Goal: Task Accomplishment & Management: Manage account settings

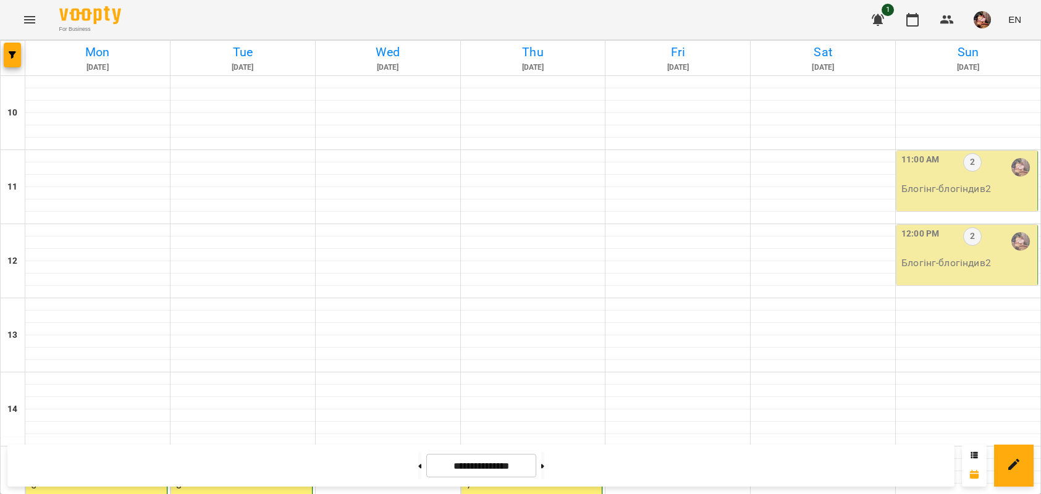
scroll to position [479, 0]
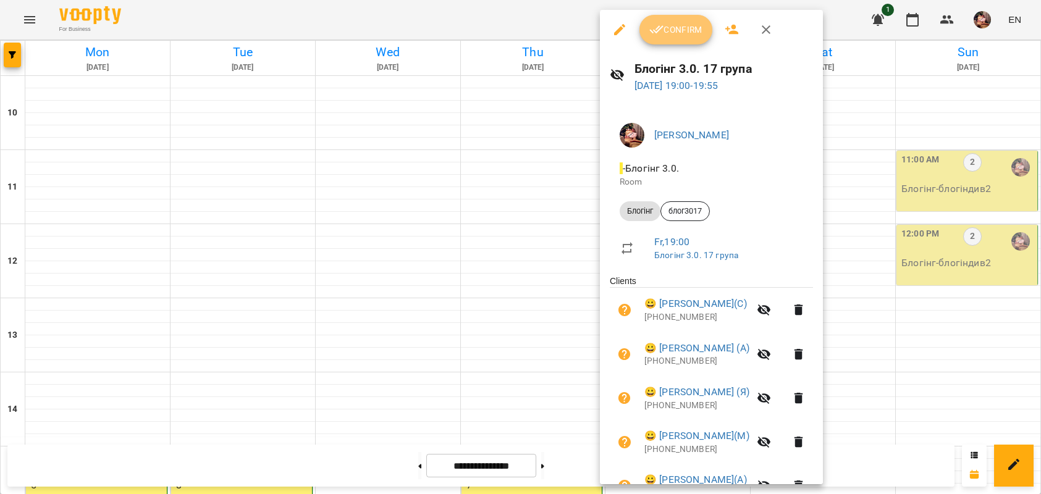
click at [697, 28] on span "Confirm" at bounding box center [676, 29] width 53 height 15
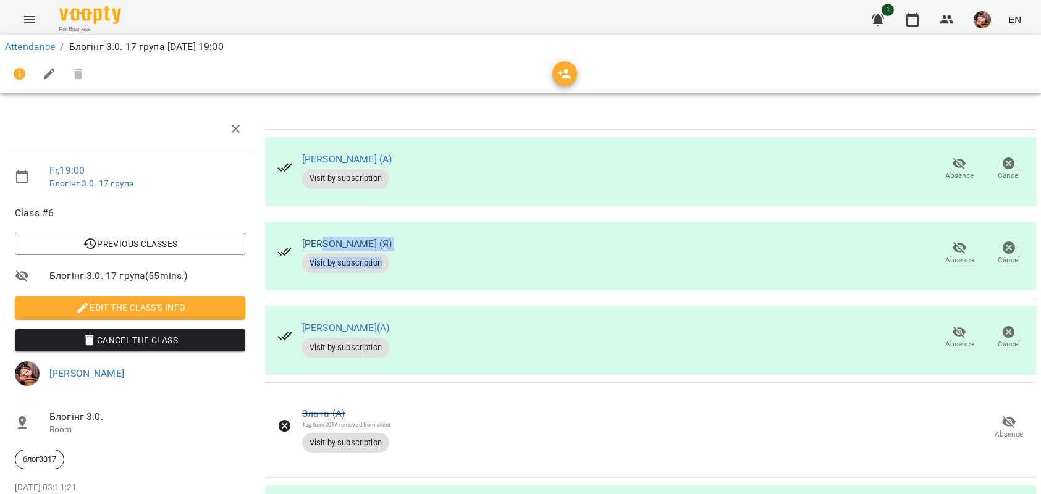
drag, startPoint x: 442, startPoint y: 252, endPoint x: 320, endPoint y: 244, distance: 122.6
click at [320, 244] on div "[PERSON_NAME] (Я) Visit by subscription Absence Cancel" at bounding box center [650, 256] width 771 height 69
click at [445, 236] on div "[PERSON_NAME] (Я) Visit by subscription Absence Cancel" at bounding box center [650, 256] width 771 height 69
drag, startPoint x: 430, startPoint y: 236, endPoint x: 297, endPoint y: 235, distance: 132.9
click at [297, 235] on div "[PERSON_NAME] (Я) Visit by subscription Absence Cancel" at bounding box center [650, 256] width 771 height 69
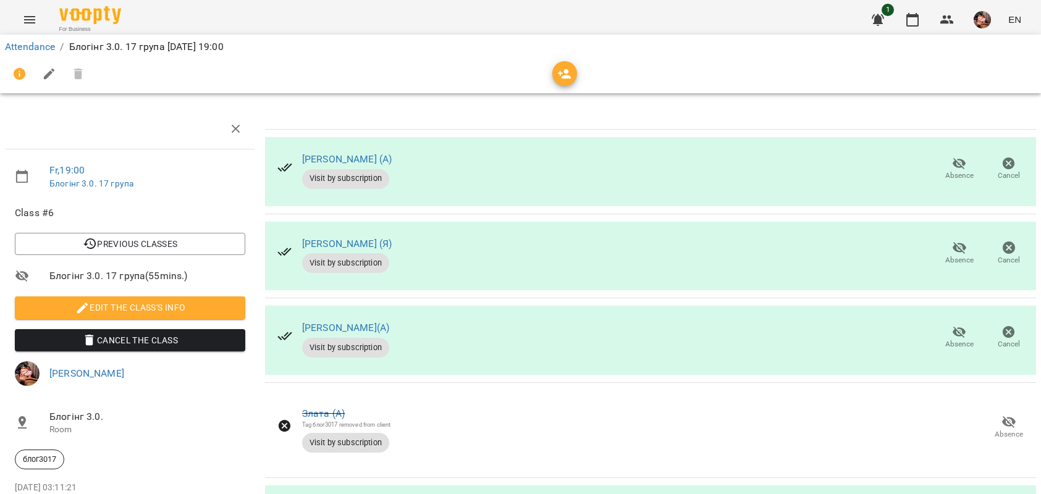
copy link "[PERSON_NAME] (Я)"
click at [952, 253] on icon "button" at bounding box center [959, 247] width 15 height 15
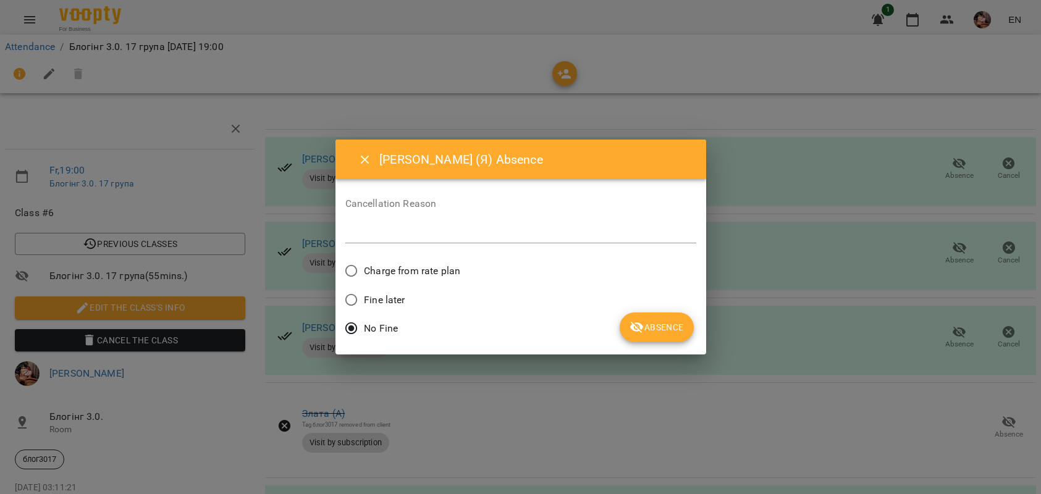
click at [637, 328] on icon "submit" at bounding box center [637, 328] width 14 height 12
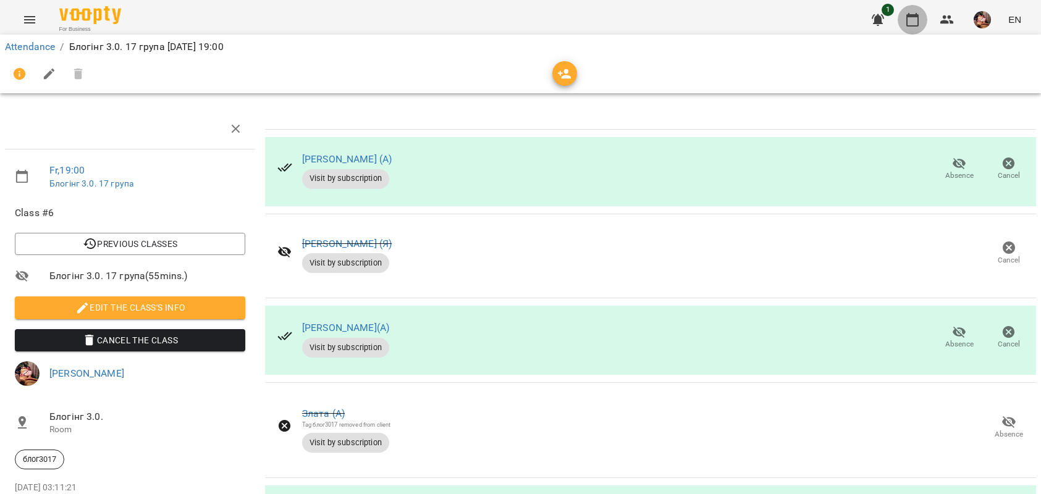
click at [913, 11] on button "button" at bounding box center [913, 20] width 30 height 30
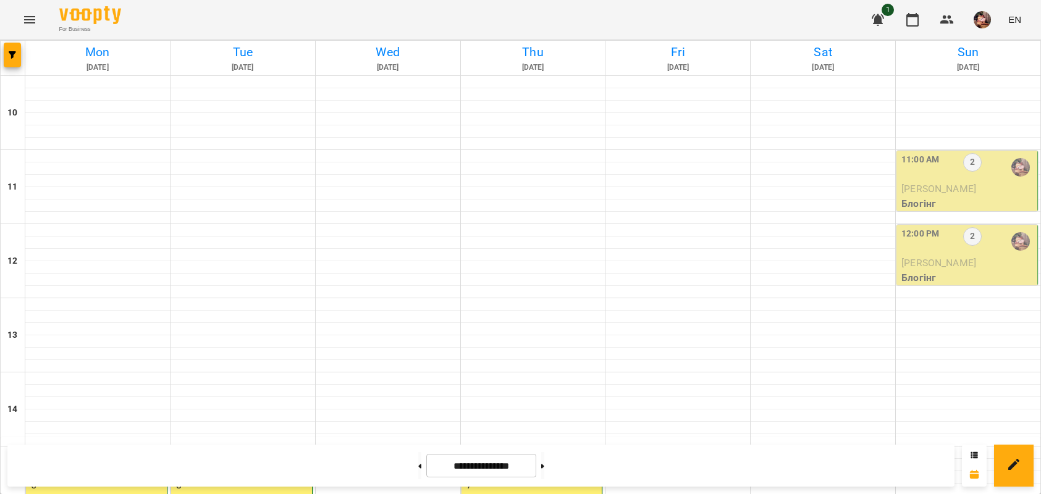
click at [972, 177] on div "11:00 AM 2" at bounding box center [968, 167] width 133 height 28
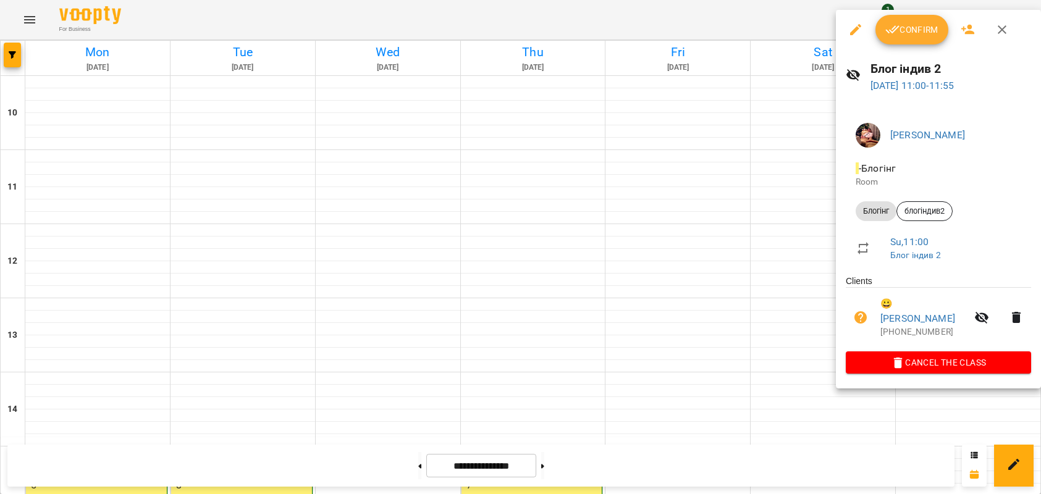
click at [904, 33] on span "Confirm" at bounding box center [912, 29] width 53 height 15
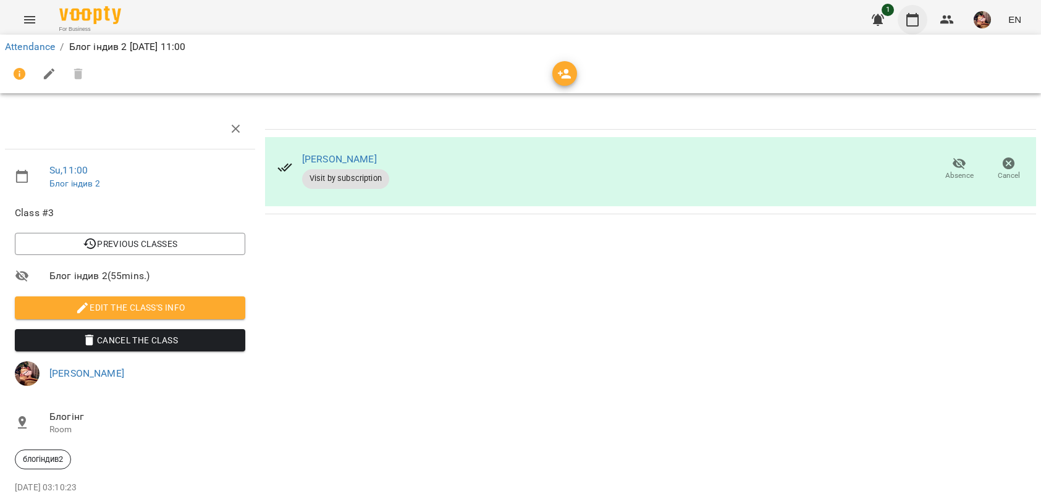
click at [915, 19] on icon "button" at bounding box center [912, 19] width 15 height 15
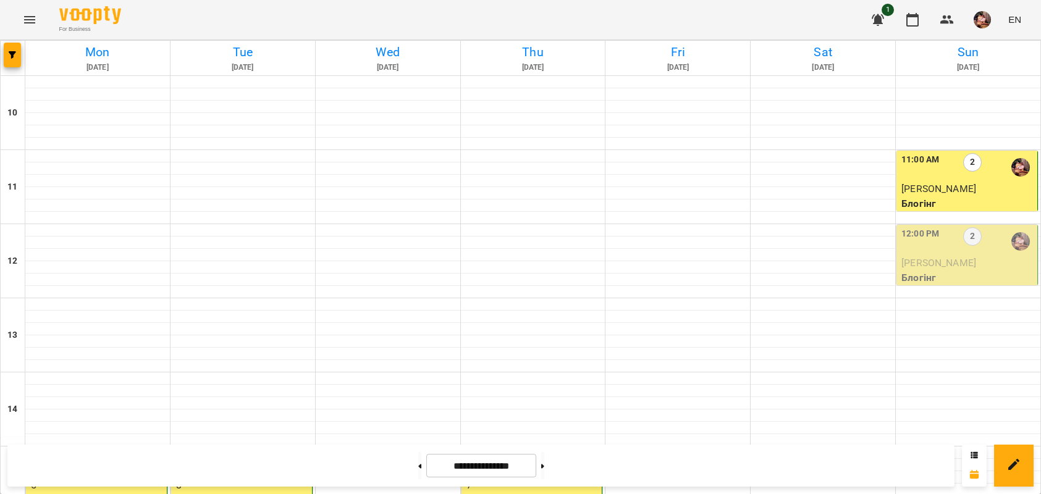
scroll to position [15, 0]
click at [977, 232] on div "12:00 PM 2" at bounding box center [968, 241] width 133 height 28
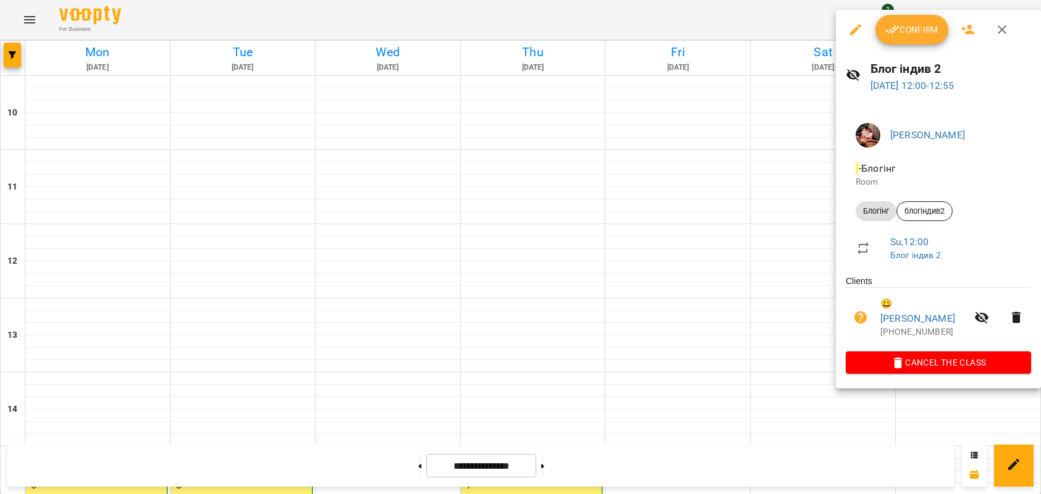
click at [904, 33] on span "Confirm" at bounding box center [912, 29] width 53 height 15
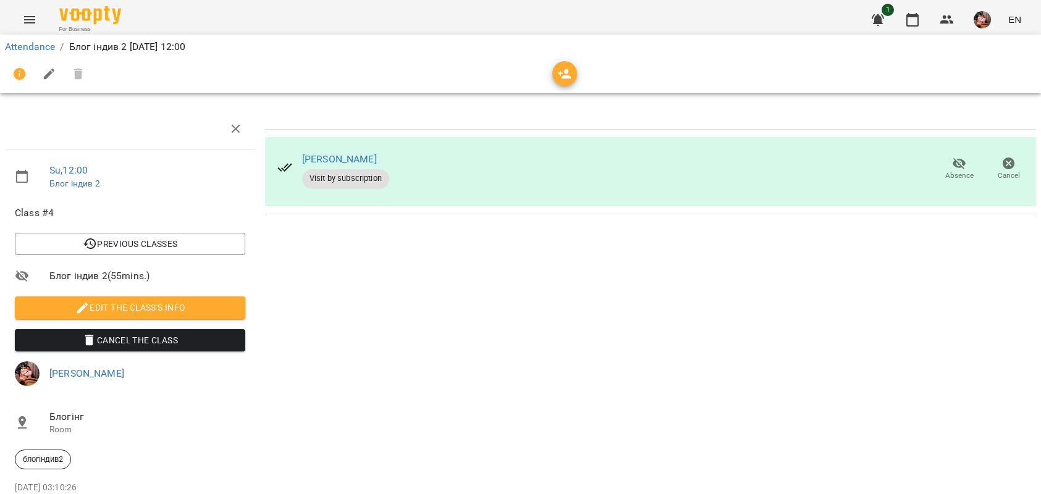
click at [953, 167] on icon "button" at bounding box center [960, 164] width 14 height 12
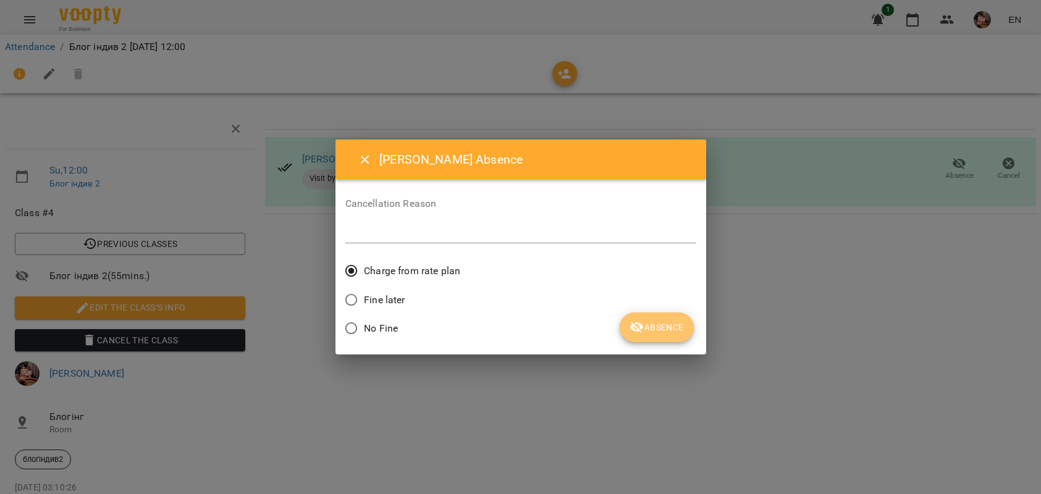
click at [661, 329] on span "Absence" at bounding box center [657, 327] width 54 height 15
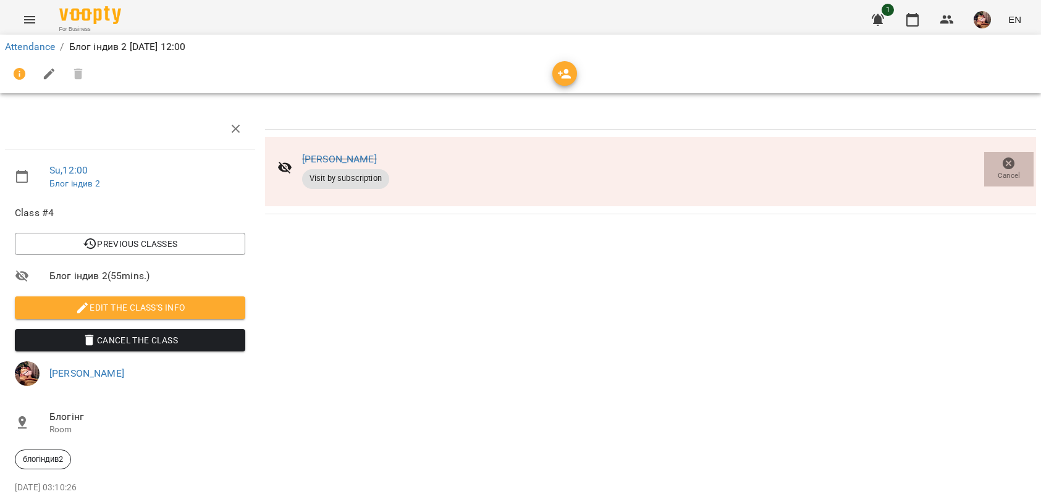
click at [993, 170] on span "Cancel" at bounding box center [1009, 168] width 35 height 25
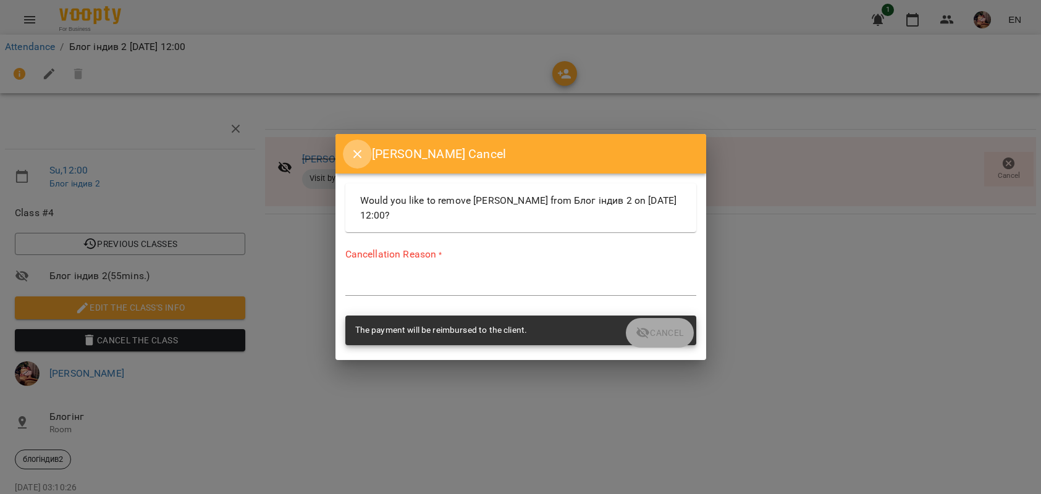
click at [351, 145] on button "Close" at bounding box center [358, 155] width 30 height 30
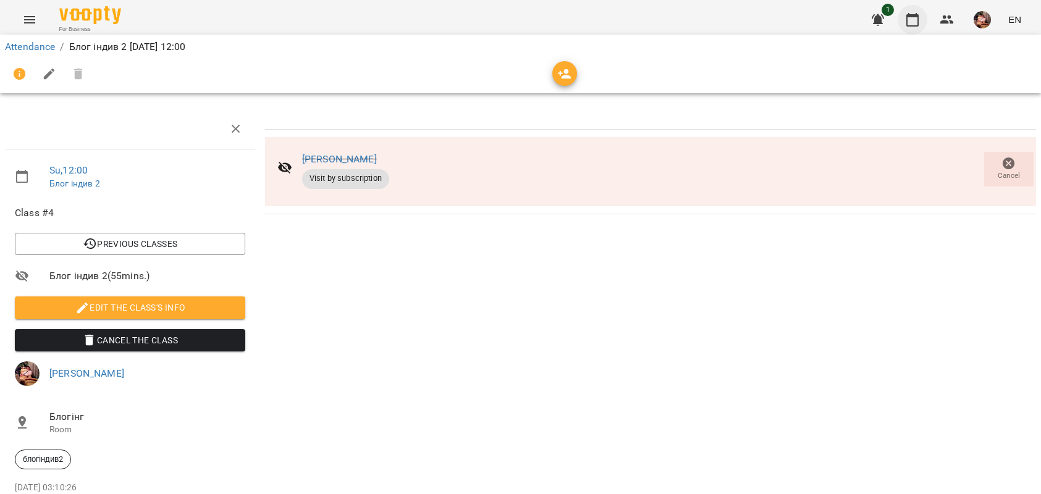
click at [908, 20] on icon "button" at bounding box center [913, 20] width 12 height 14
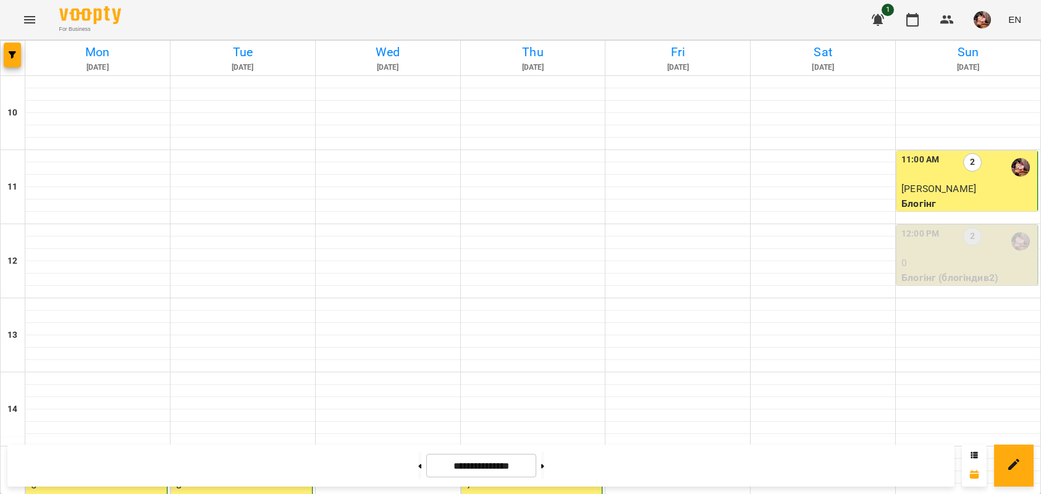
click at [938, 256] on p "0" at bounding box center [968, 263] width 133 height 15
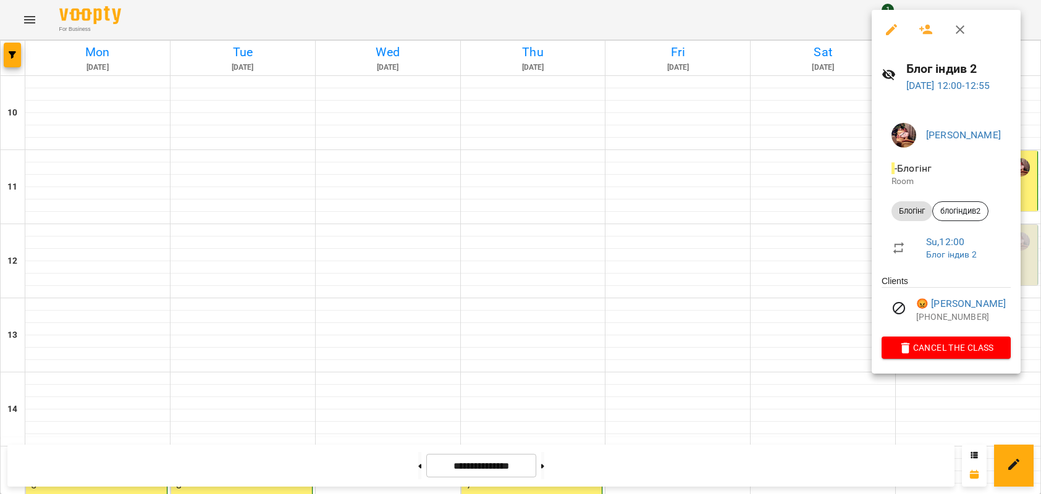
click at [934, 31] on button "button" at bounding box center [927, 30] width 30 height 30
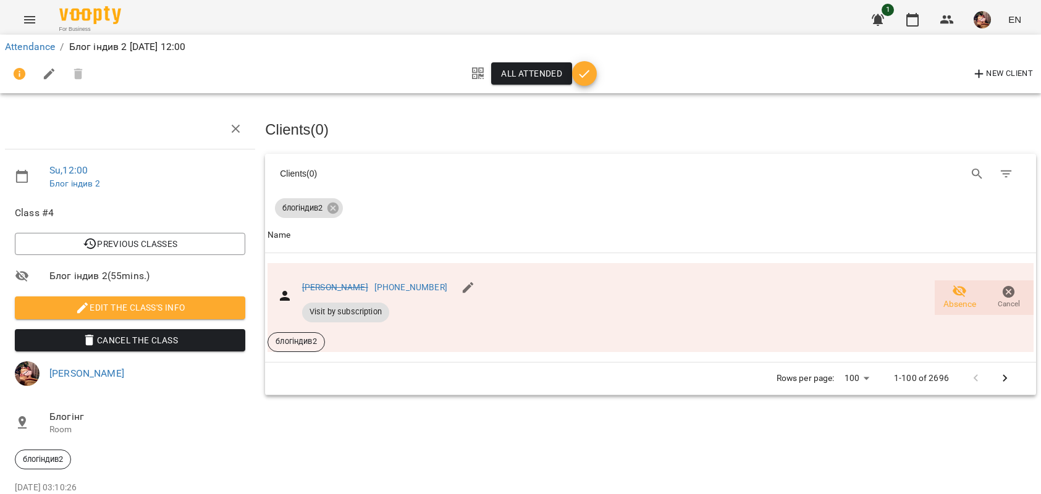
click at [585, 75] on icon "button" at bounding box center [585, 74] width 11 height 8
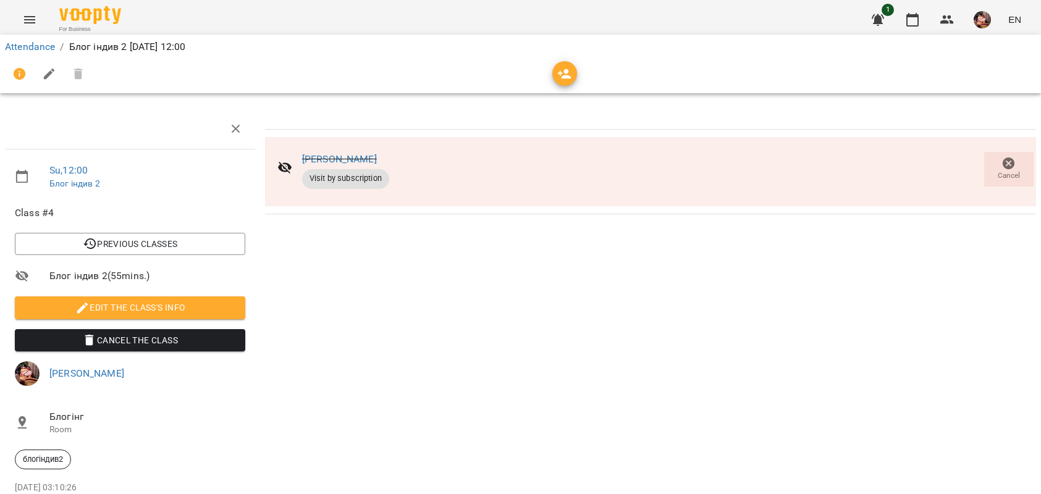
click at [1002, 164] on icon "button" at bounding box center [1009, 163] width 15 height 15
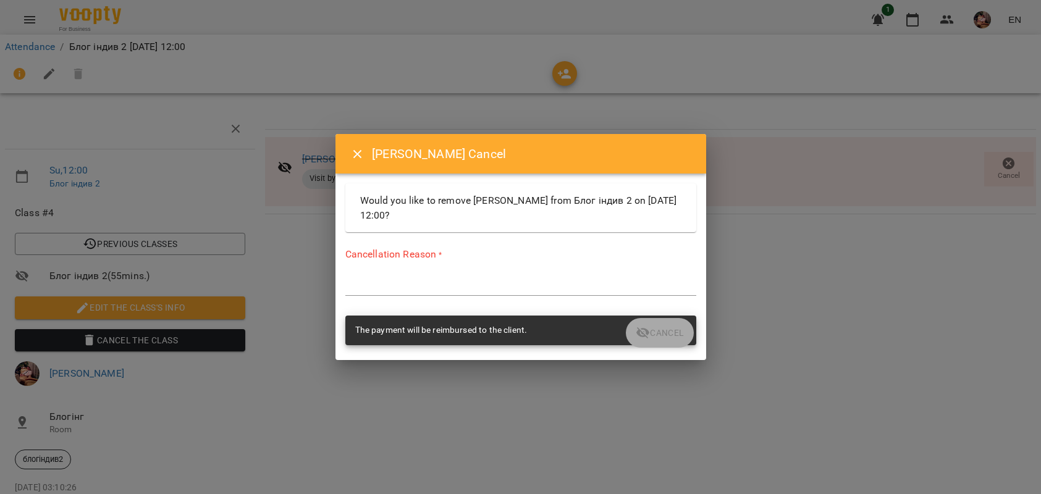
click at [357, 152] on icon "Close" at bounding box center [357, 154] width 15 height 15
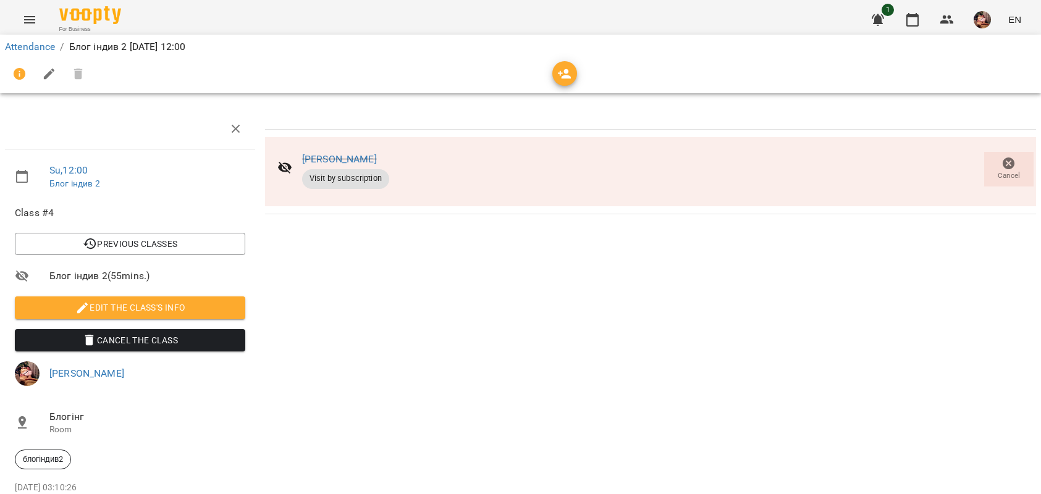
click at [283, 164] on icon at bounding box center [285, 168] width 14 height 12
click at [286, 158] on div "[PERSON_NAME] Visit by subscription" at bounding box center [334, 169] width 132 height 59
click at [998, 177] on span "Cancel" at bounding box center [1009, 176] width 22 height 11
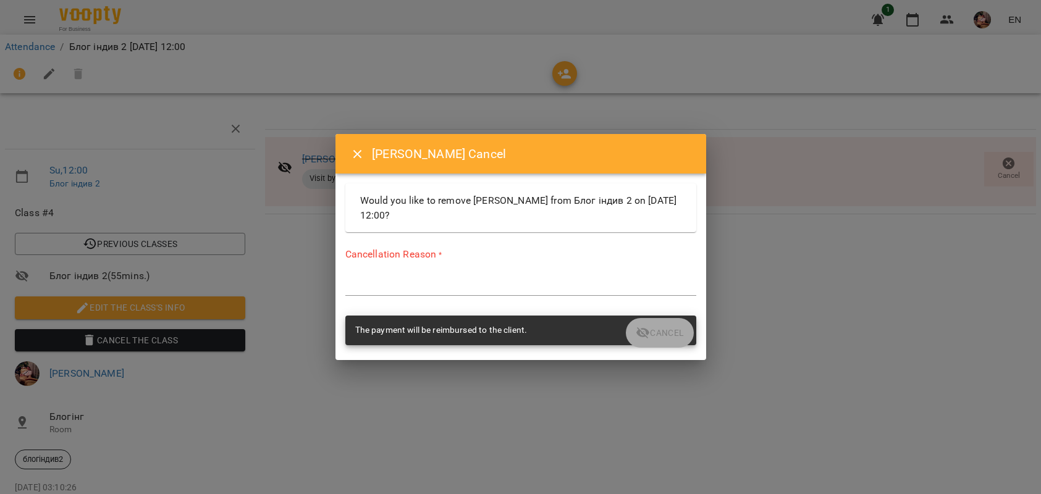
click at [360, 153] on icon "Close" at bounding box center [357, 154] width 15 height 15
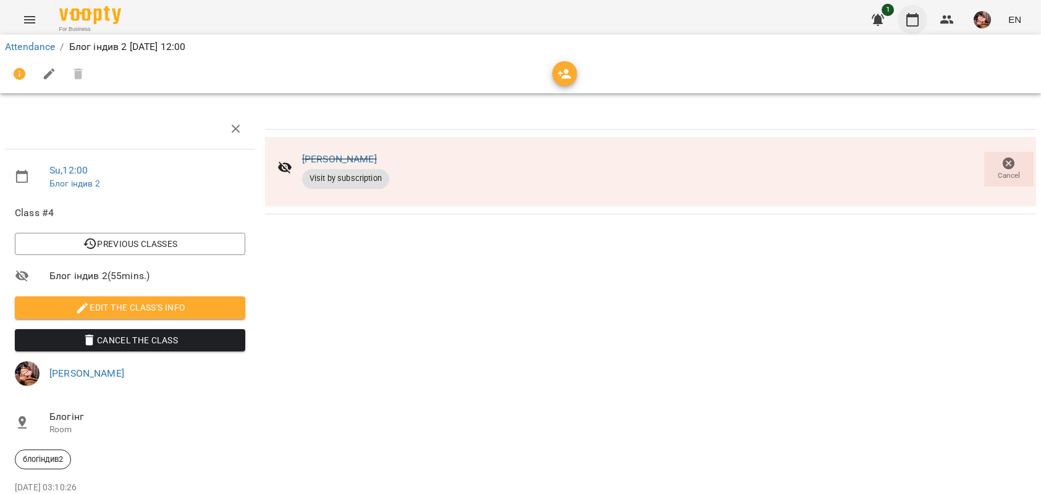
click at [910, 23] on icon "button" at bounding box center [912, 19] width 15 height 15
